Goal: Information Seeking & Learning: Learn about a topic

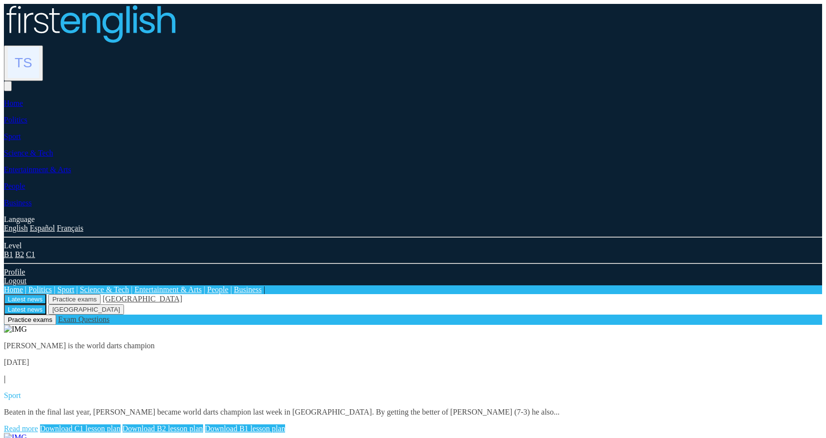
click at [38, 425] on link "Read more" at bounding box center [21, 429] width 34 height 8
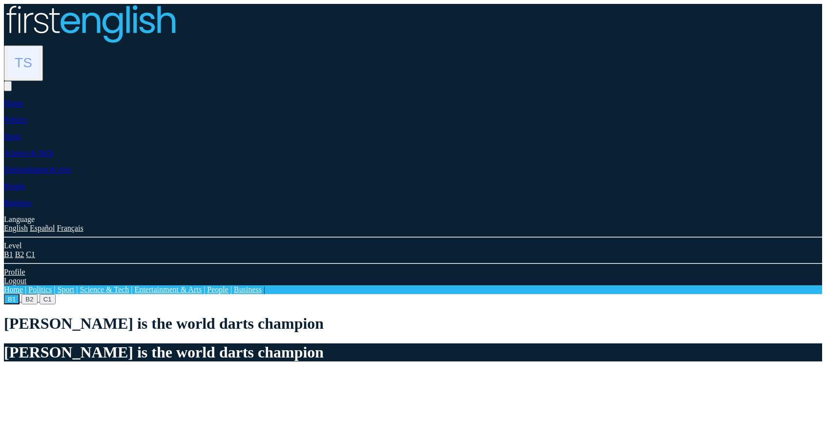
click at [39, 47] on img at bounding box center [23, 62] width 31 height 31
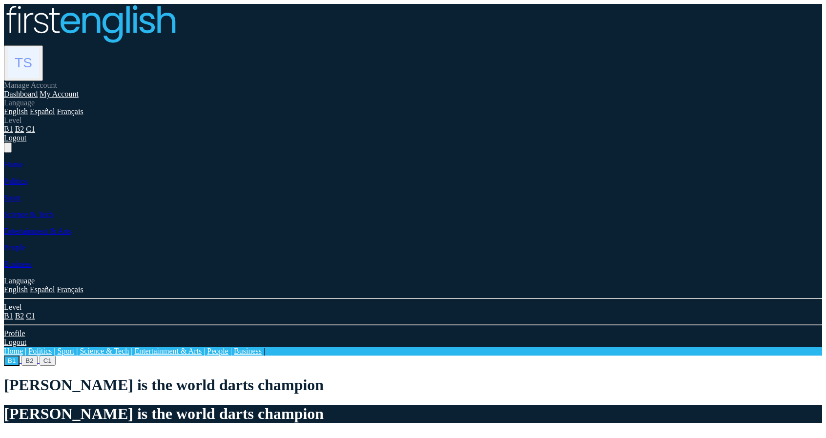
click at [38, 90] on link "Dashboard" at bounding box center [21, 94] width 34 height 8
